Goal: Find specific page/section: Find specific page/section

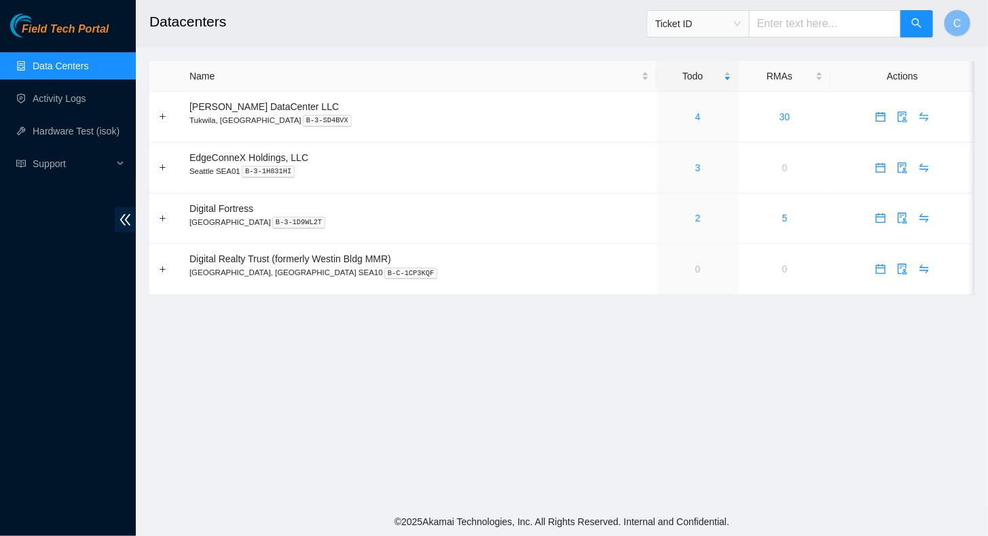
click at [782, 69] on div "RMAs" at bounding box center [784, 76] width 77 height 15
